Goal: Task Accomplishment & Management: Manage account settings

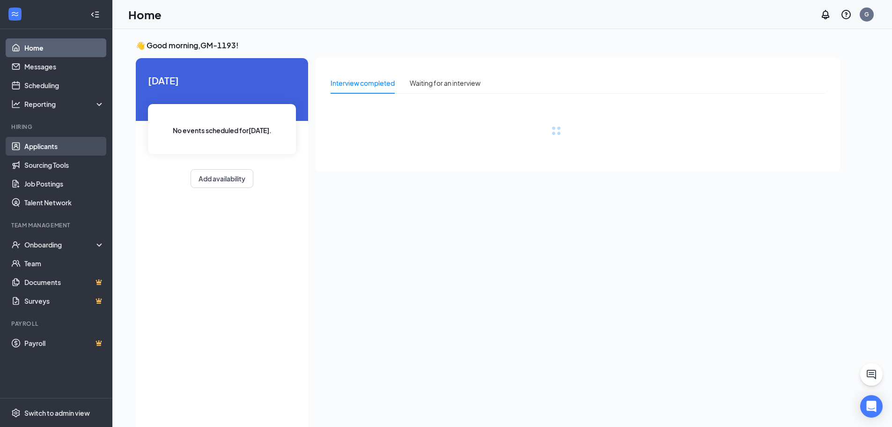
click at [54, 148] on link "Applicants" at bounding box center [64, 146] width 80 height 19
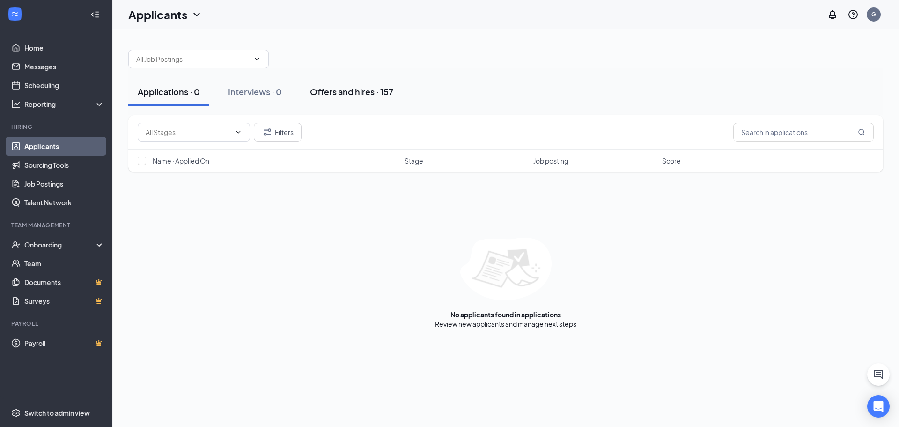
click at [352, 88] on div "Offers and hires · 157" at bounding box center [351, 92] width 83 height 12
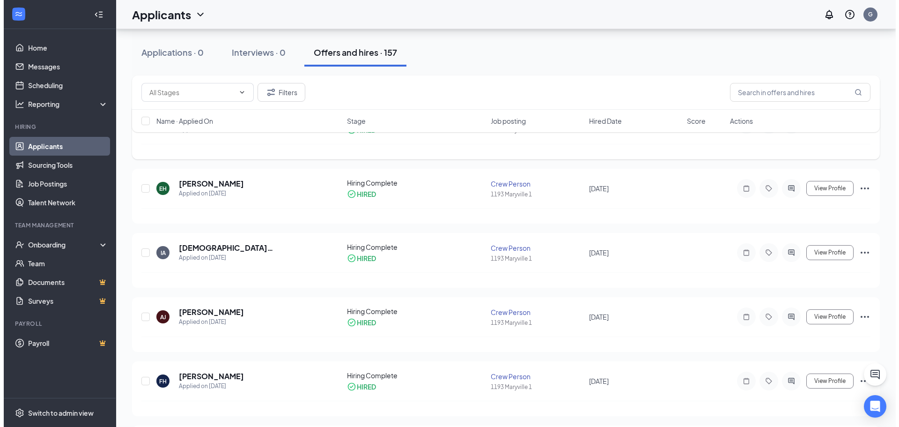
scroll to position [94, 0]
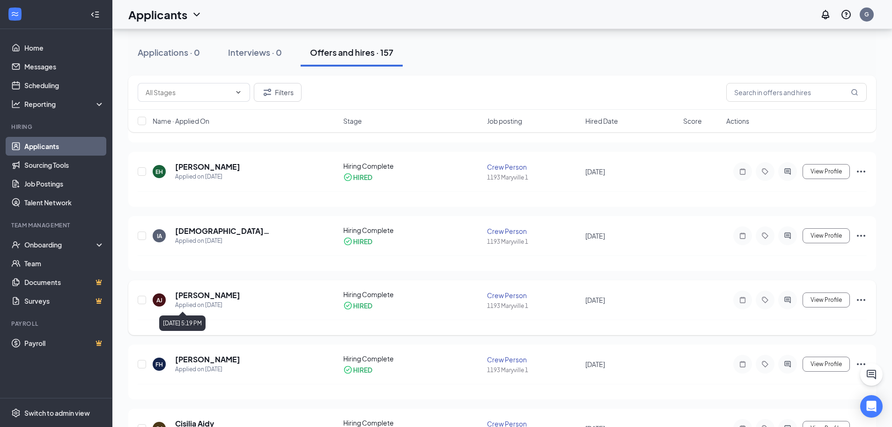
click at [208, 296] on h5 "Amy Johnson" at bounding box center [207, 295] width 65 height 10
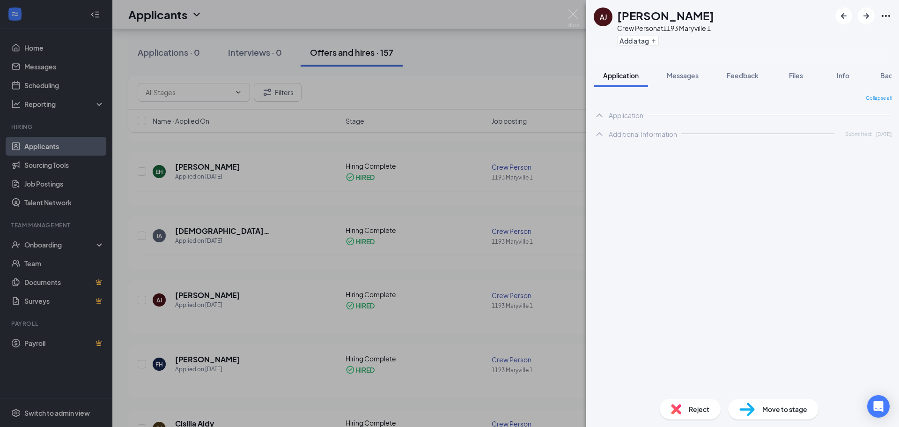
click at [889, 16] on icon "Ellipses" at bounding box center [886, 16] width 8 height 2
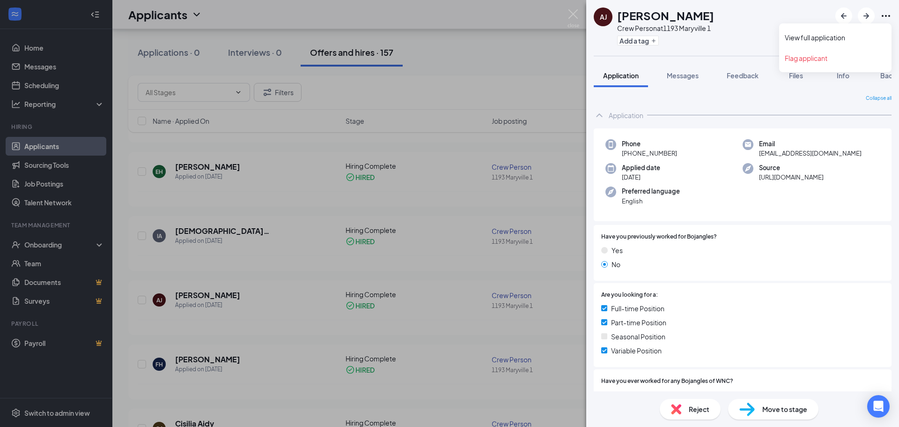
click at [885, 16] on icon "Ellipses" at bounding box center [885, 15] width 11 height 11
click at [862, 36] on link "View full application" at bounding box center [835, 37] width 101 height 9
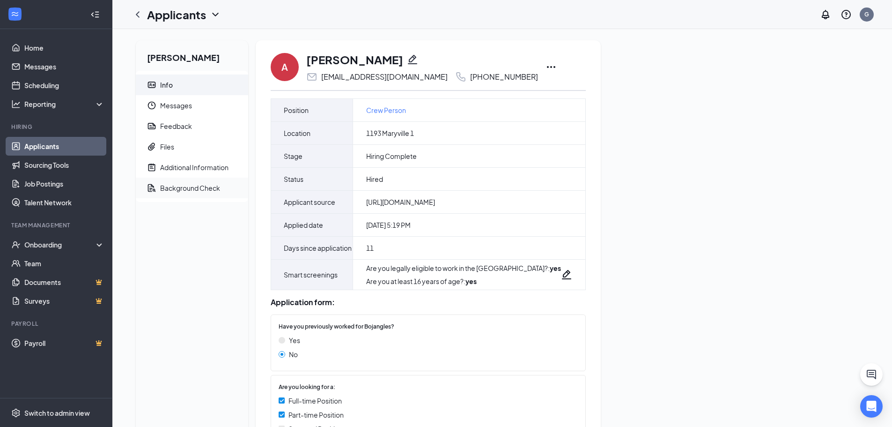
click at [195, 187] on div "Background Check" at bounding box center [190, 187] width 60 height 9
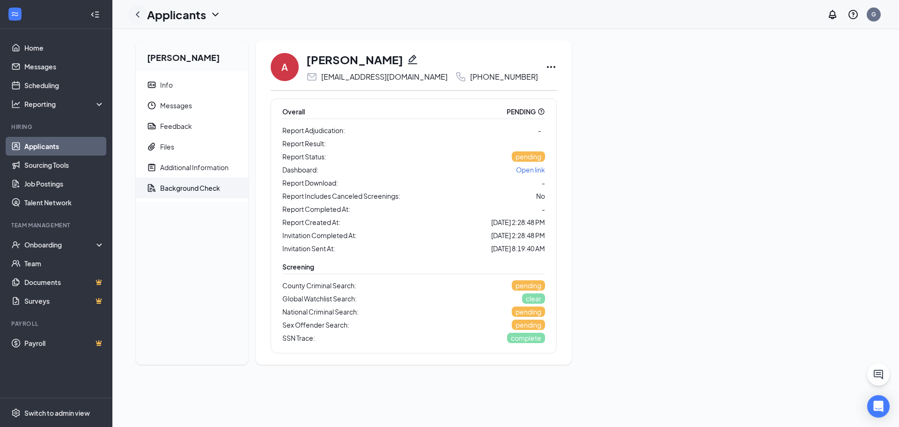
click at [141, 11] on icon "ChevronLeft" at bounding box center [137, 14] width 11 height 11
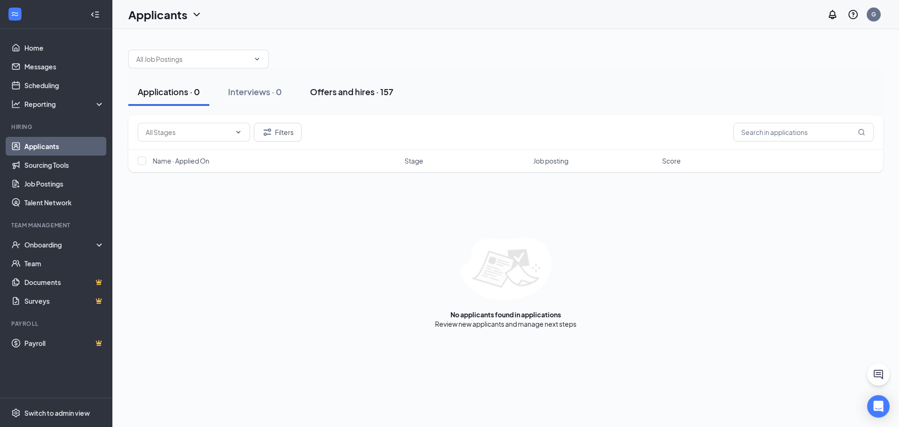
click at [340, 91] on div "Offers and hires · 157" at bounding box center [351, 92] width 83 height 12
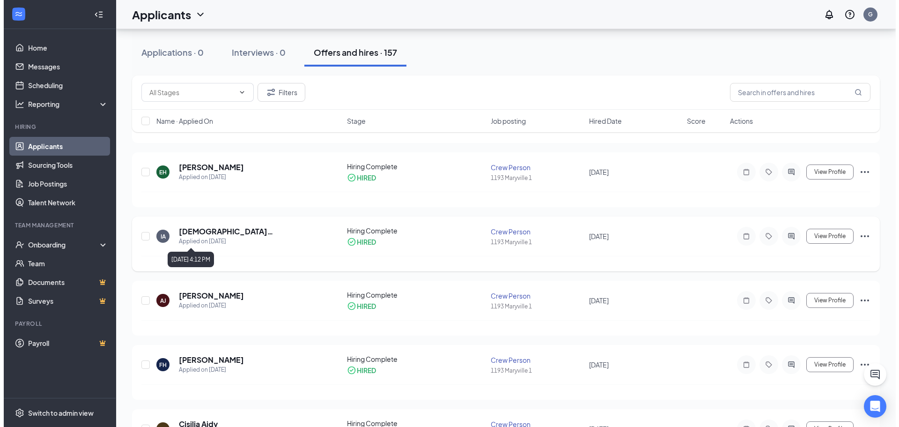
scroll to position [94, 0]
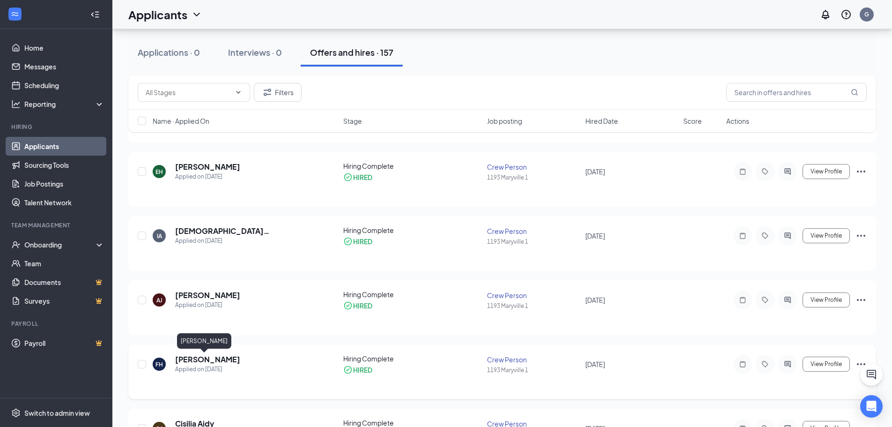
click at [202, 357] on h5 "[PERSON_NAME]" at bounding box center [207, 359] width 65 height 10
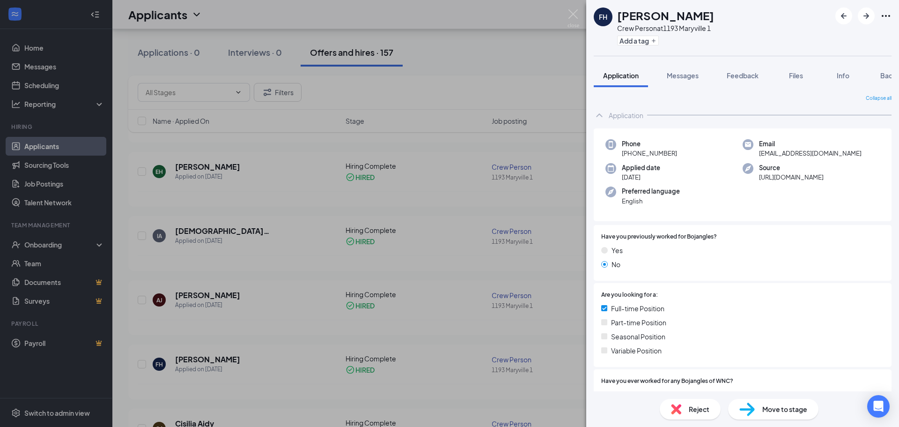
click at [887, 12] on icon "Ellipses" at bounding box center [885, 15] width 11 height 11
click at [851, 39] on link "View full application" at bounding box center [835, 37] width 101 height 9
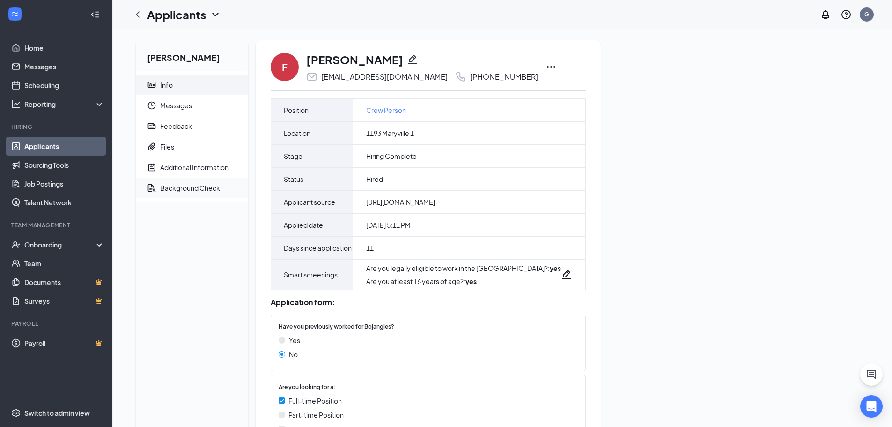
click at [184, 191] on div "Background Check" at bounding box center [190, 187] width 60 height 9
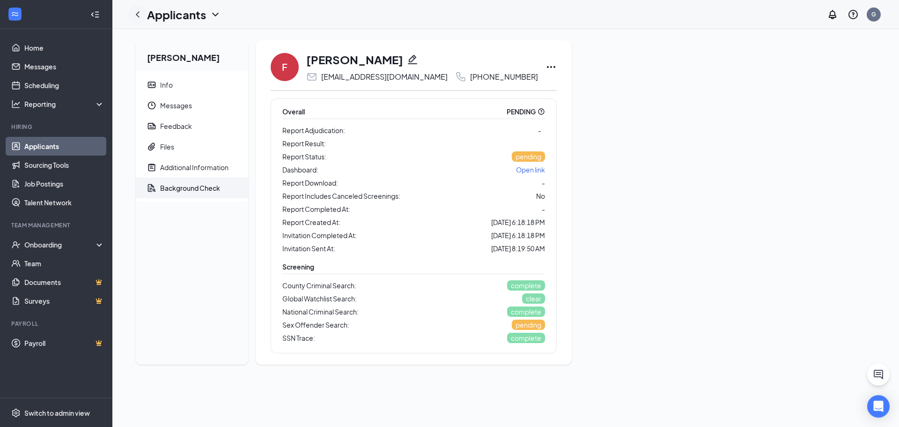
click at [136, 15] on icon "ChevronLeft" at bounding box center [137, 14] width 11 height 11
